Goal: Task Accomplishment & Management: Complete application form

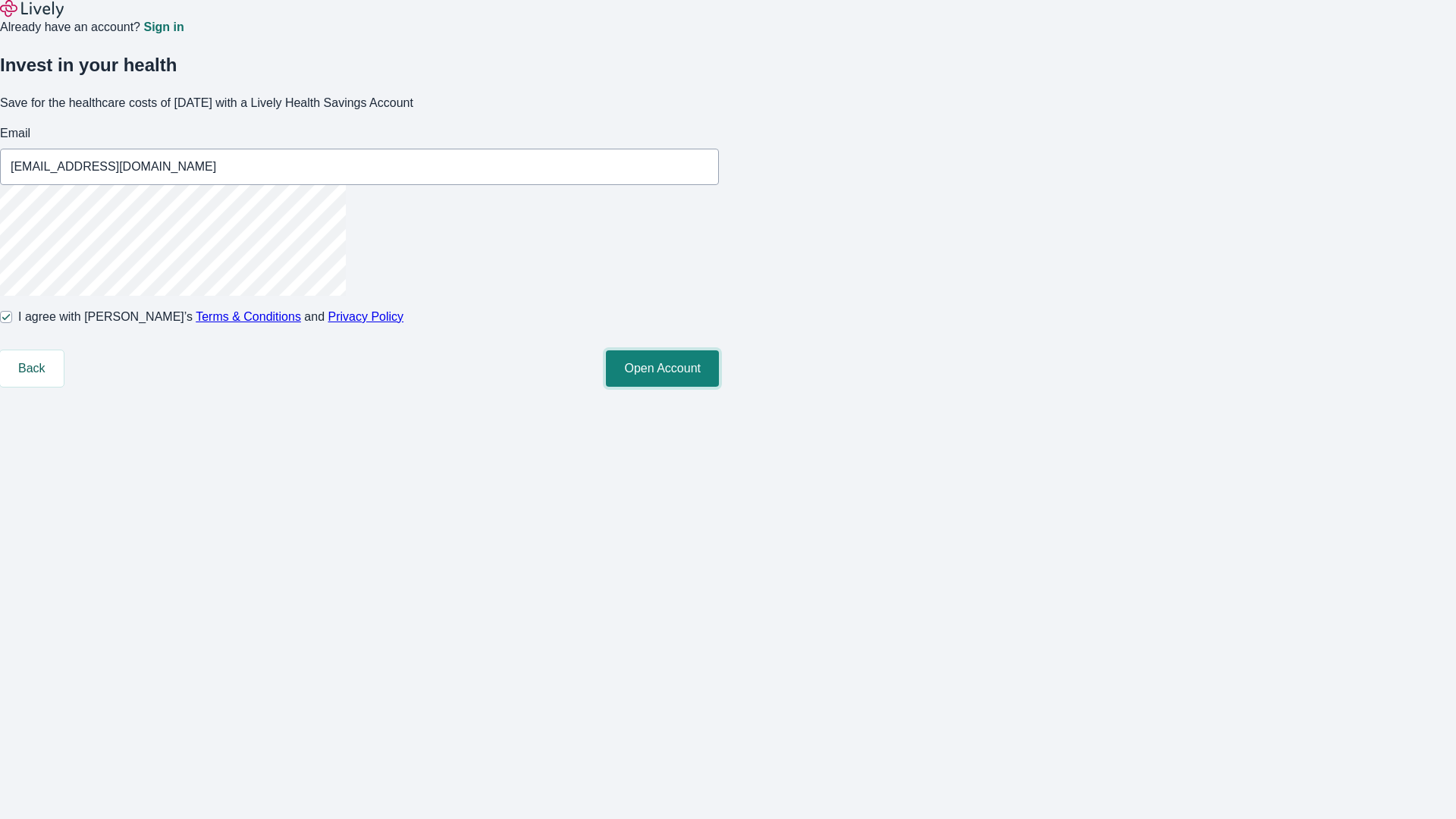
click at [720, 387] on button "Open Account" at bounding box center [663, 368] width 113 height 37
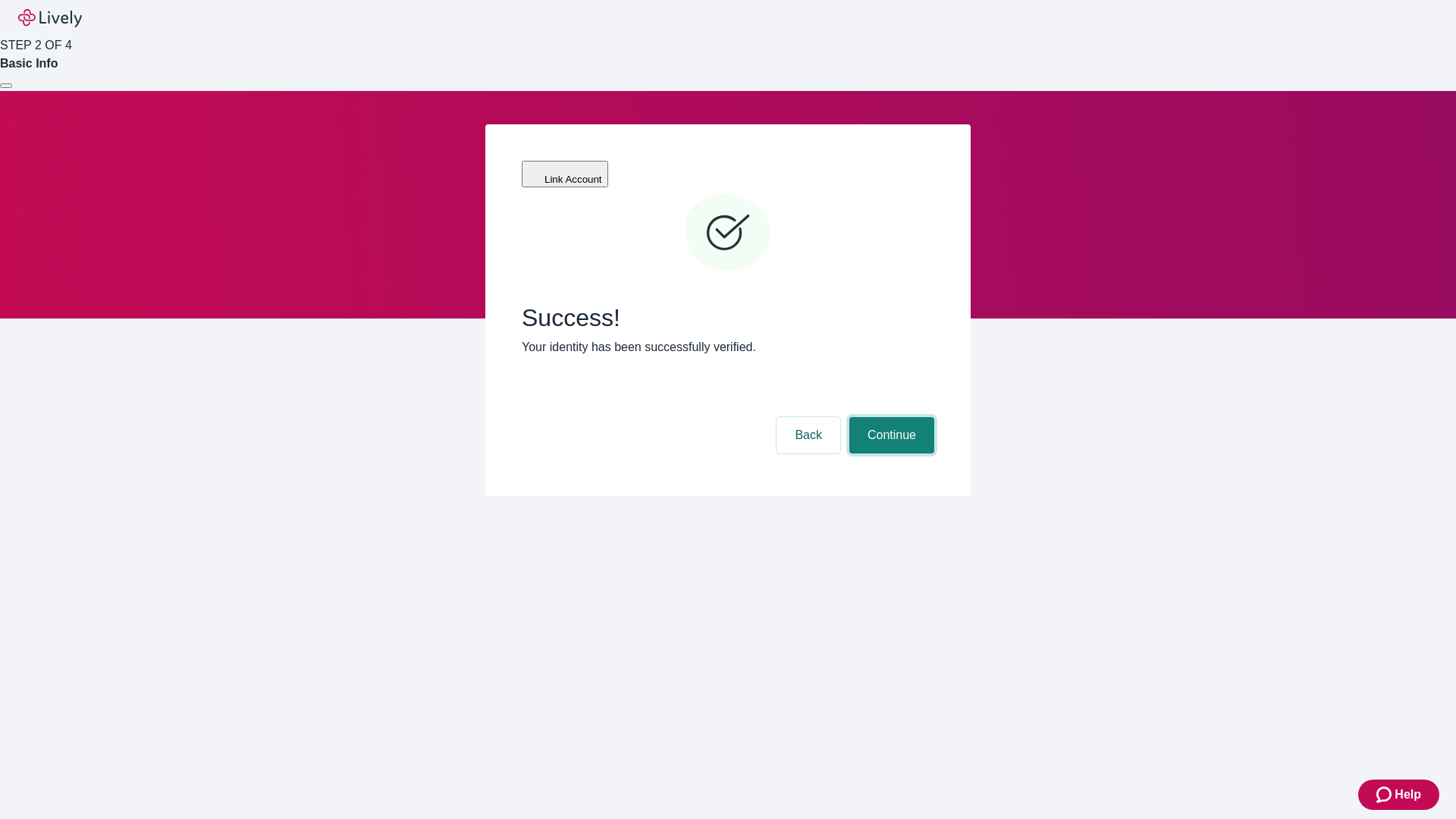
click at [889, 417] on button "Continue" at bounding box center [892, 435] width 85 height 37
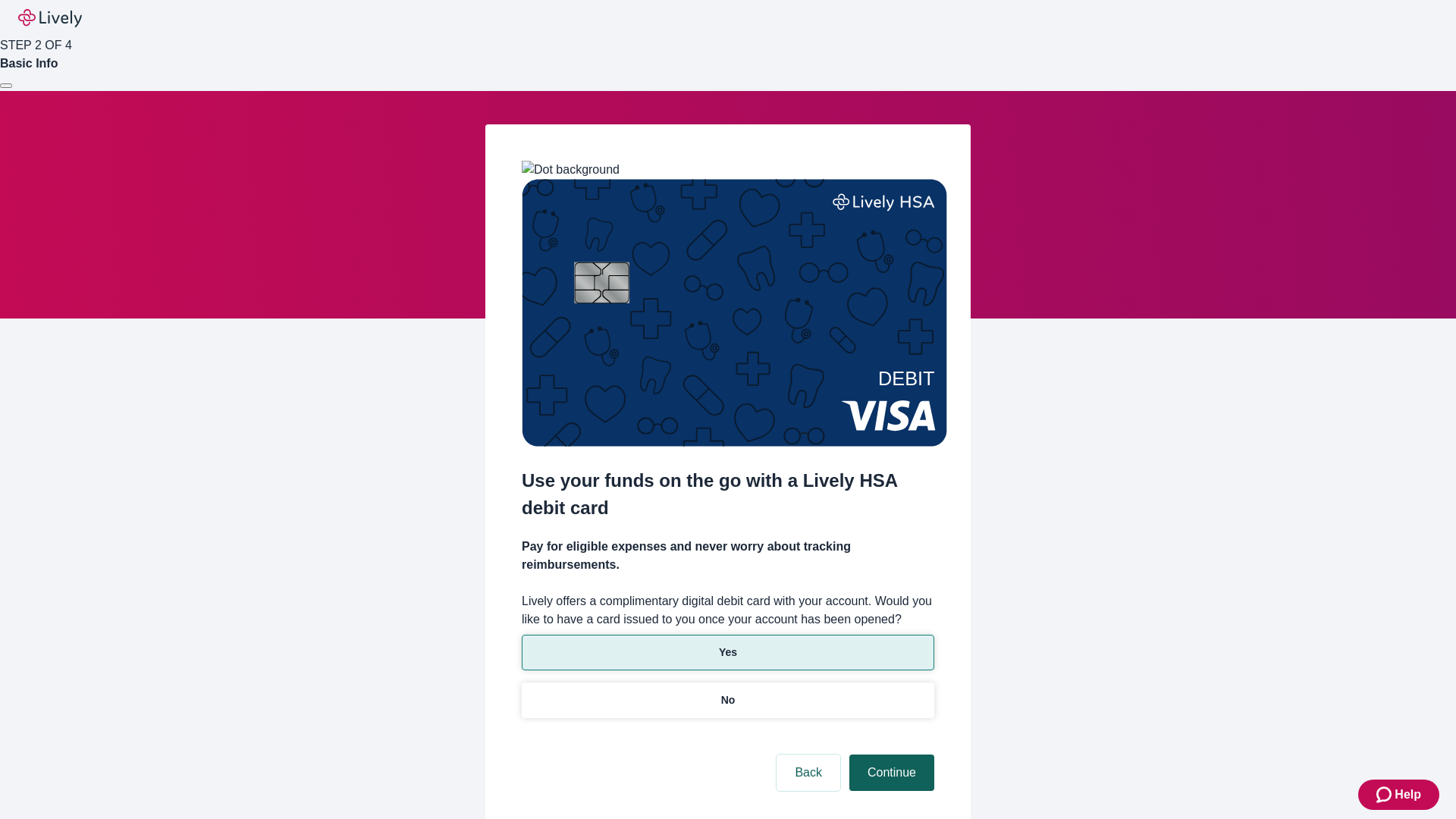
click at [728, 645] on p "Yes" at bounding box center [728, 653] width 18 height 16
click at [889, 754] on button "Continue" at bounding box center [892, 772] width 85 height 37
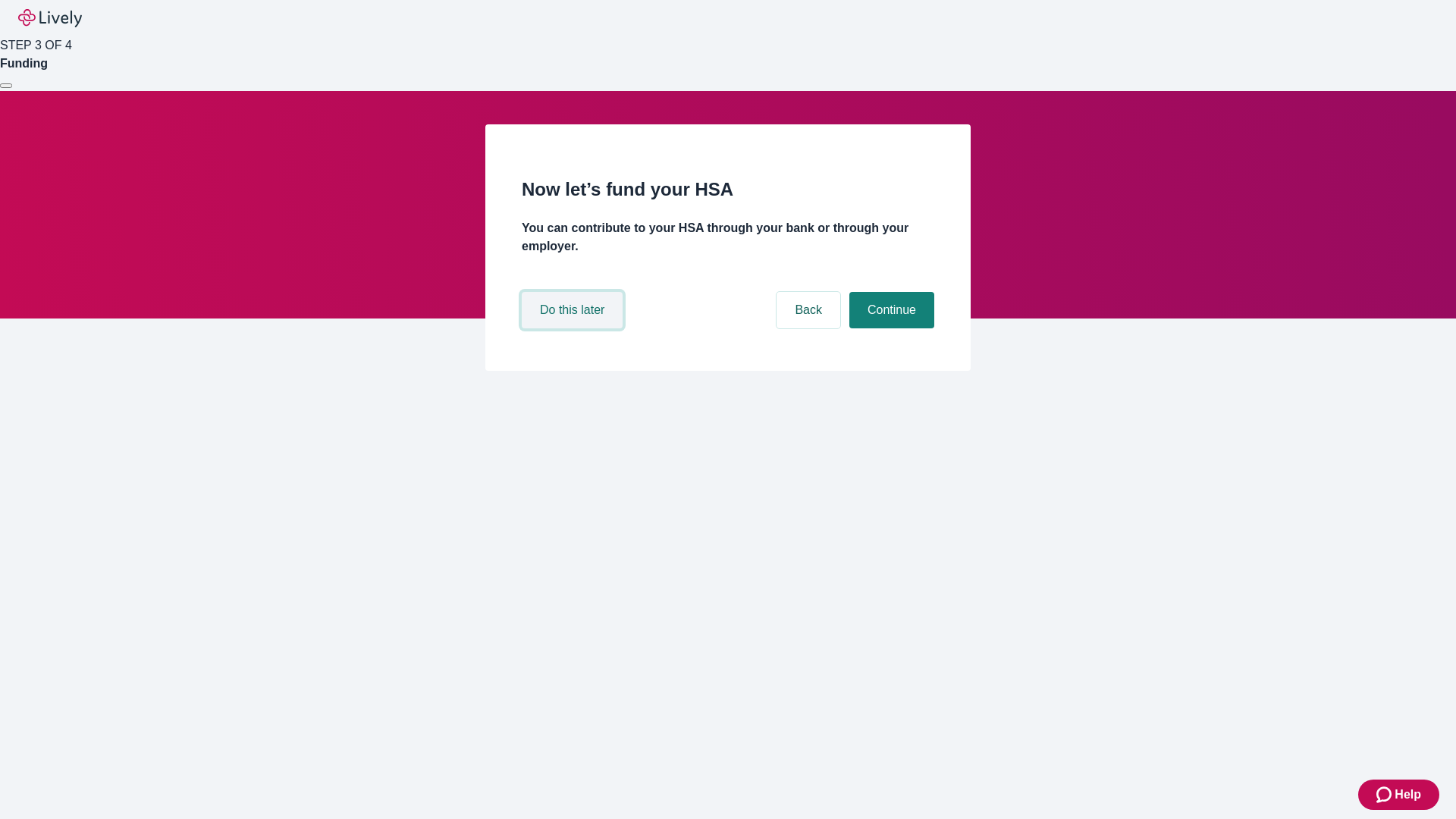
click at [575, 329] on button "Do this later" at bounding box center [573, 310] width 101 height 37
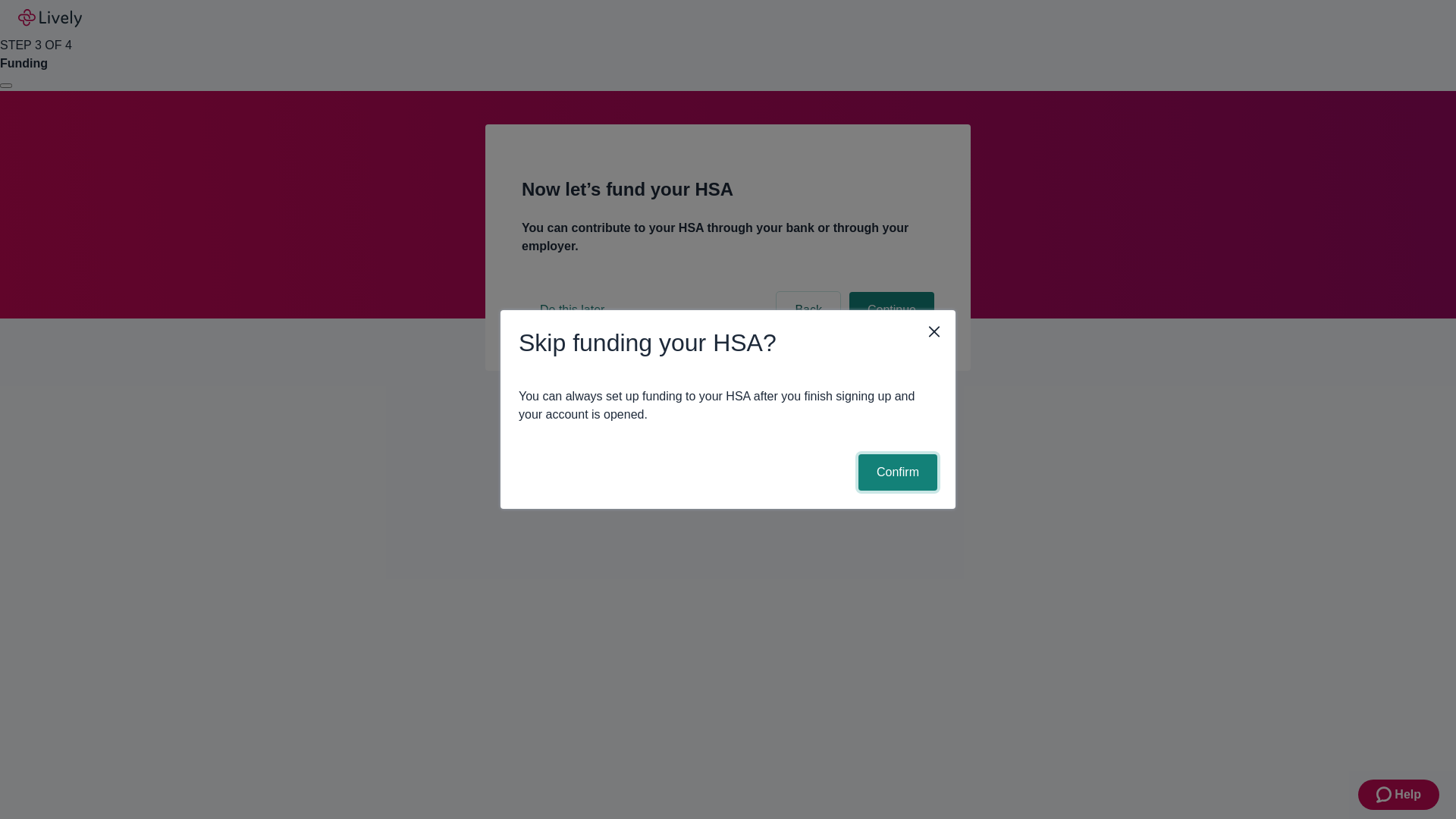
click at [896, 473] on button "Confirm" at bounding box center [897, 473] width 78 height 37
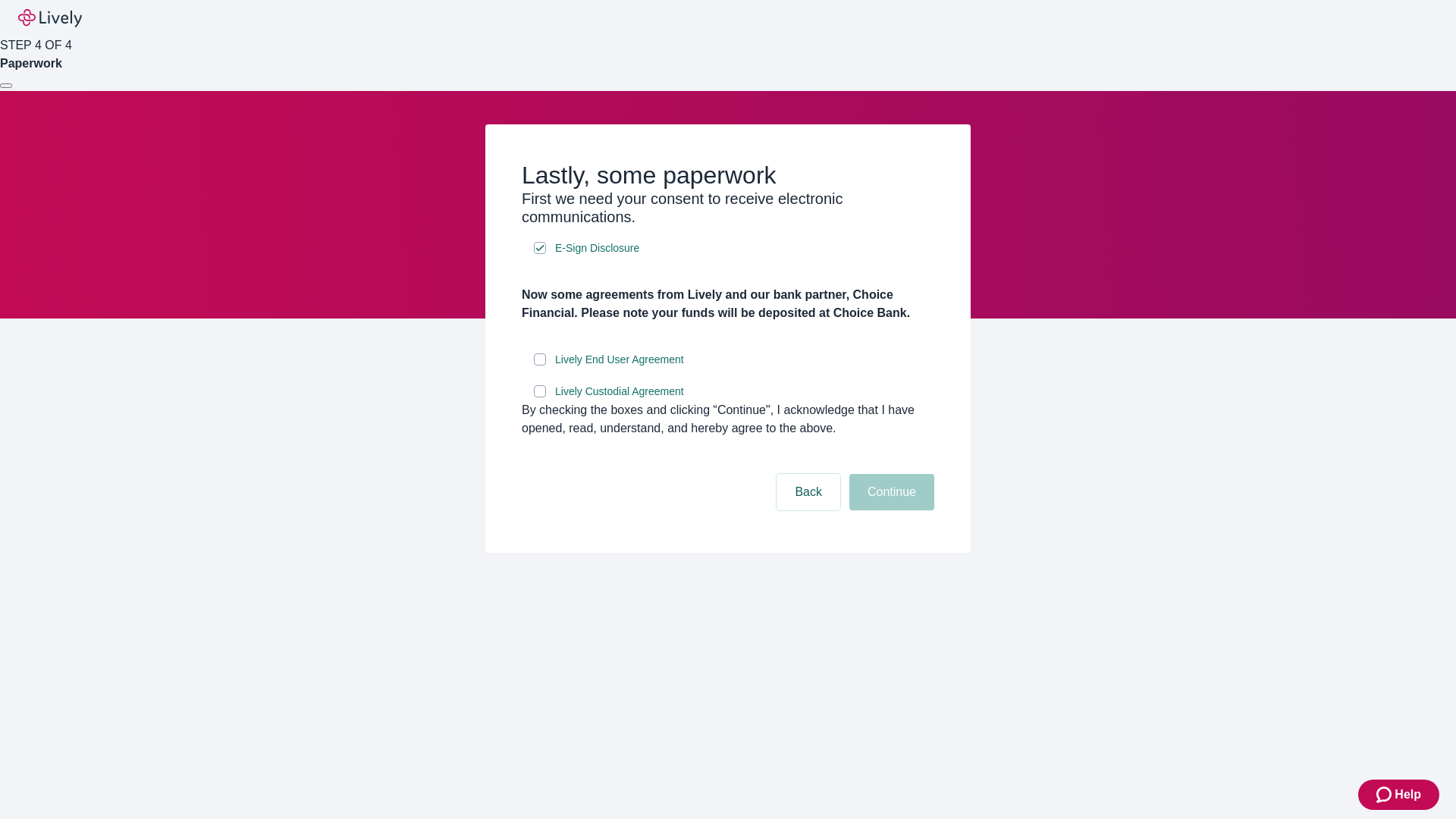
click at [540, 365] on input "Lively End User Agreement" at bounding box center [540, 359] width 12 height 12
checkbox input "true"
click at [540, 397] on input "Lively Custodial Agreement" at bounding box center [540, 391] width 12 height 12
checkbox input "true"
click at [889, 510] on button "Continue" at bounding box center [892, 492] width 85 height 37
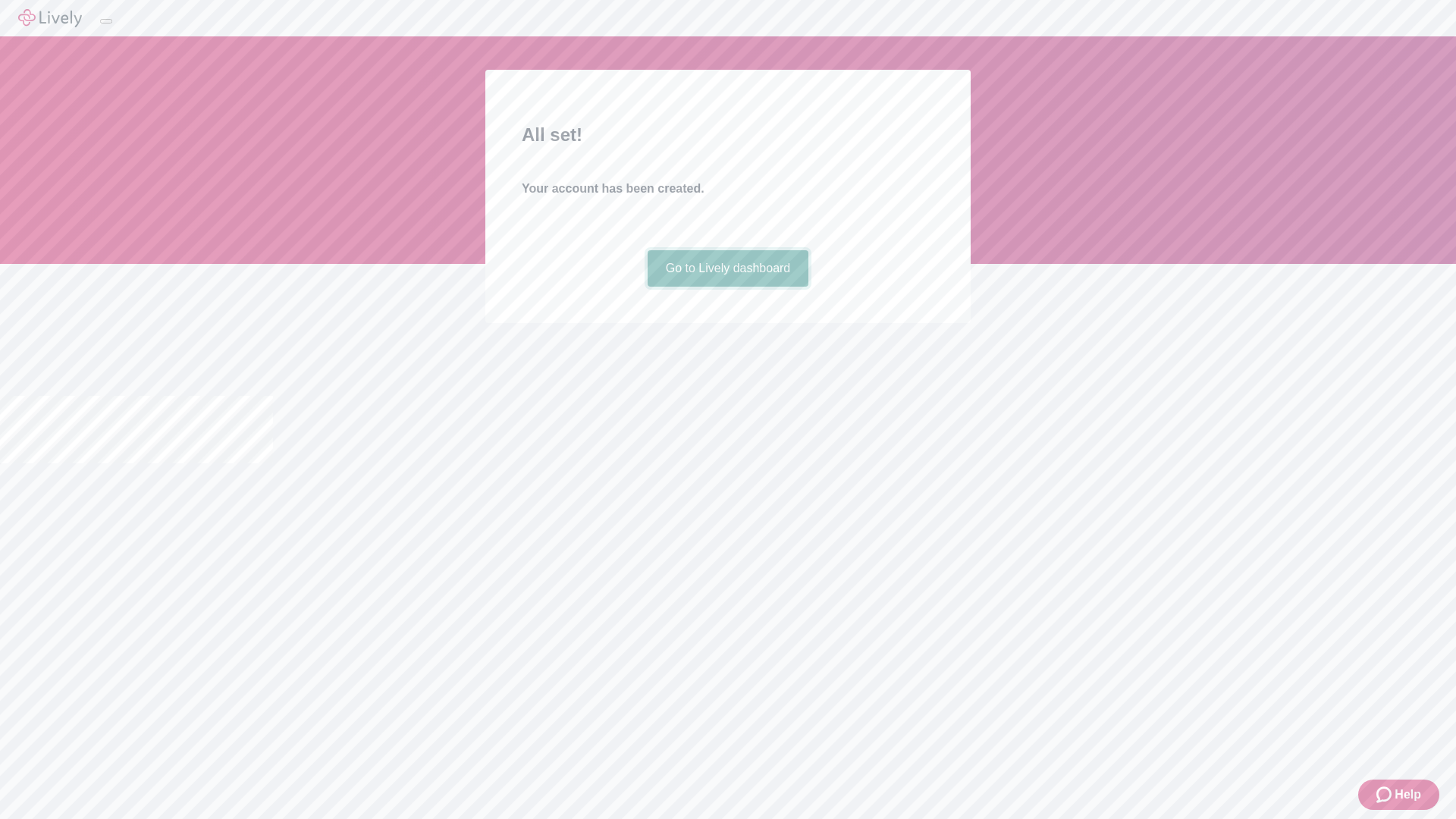
click at [728, 287] on link "Go to Lively dashboard" at bounding box center [728, 268] width 162 height 37
